Goal: Go to known website: Access a specific website the user already knows

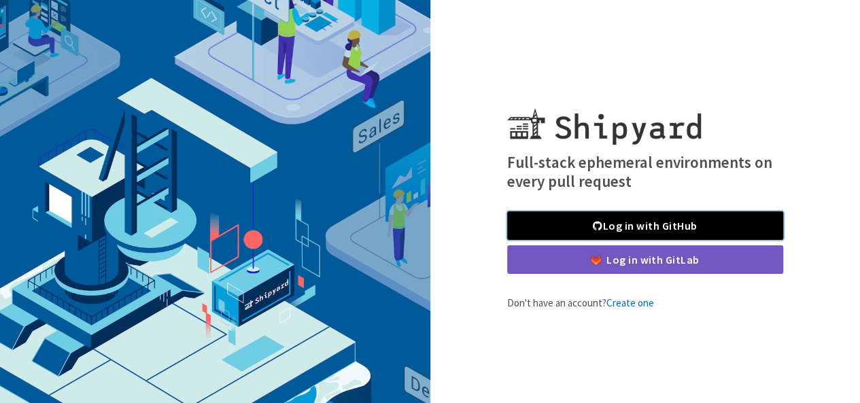
click at [664, 229] on link "Log in with GitHub" at bounding box center [645, 225] width 276 height 29
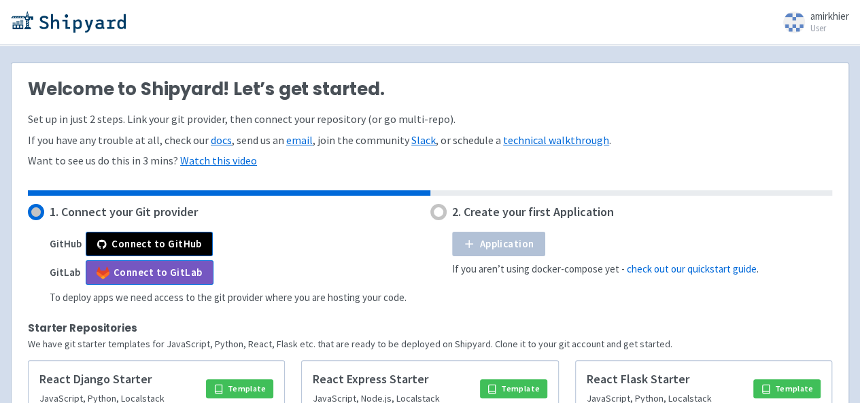
click at [804, 19] on link "amirkhier User" at bounding box center [812, 22] width 74 height 22
click at [620, 24] on div "amirkhier User Profile Sign out" at bounding box center [430, 22] width 838 height 22
click at [82, 30] on img at bounding box center [68, 22] width 115 height 22
